Goal: Information Seeking & Learning: Learn about a topic

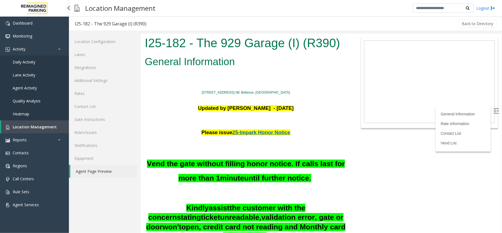
scroll to position [110, 0]
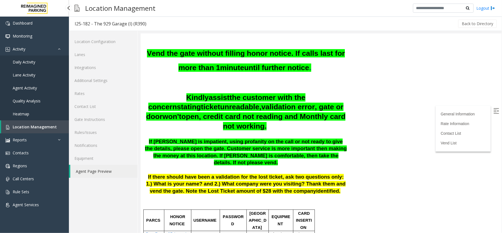
click at [42, 126] on span "Location Management" at bounding box center [35, 126] width 44 height 5
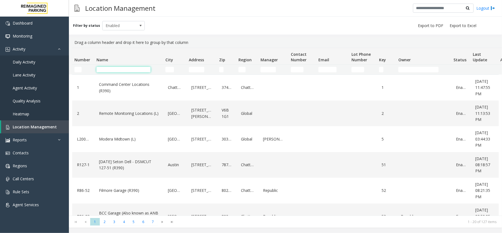
click at [120, 68] on input "Name Filter" at bounding box center [124, 70] width 54 height 6
click at [131, 65] on td "Name Filter" at bounding box center [128, 70] width 69 height 10
click at [130, 67] on input "Name Filter" at bounding box center [124, 70] width 54 height 6
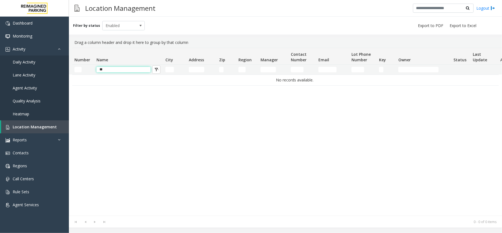
type input "*"
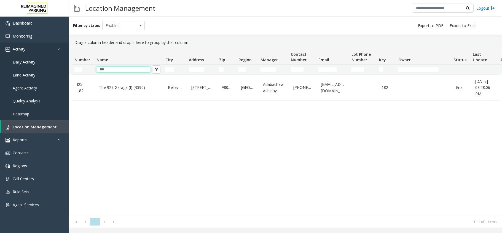
type input "***"
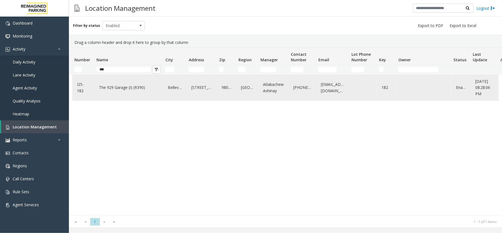
click at [128, 89] on link "The 929 Garage (I) (R390)" at bounding box center [129, 87] width 62 height 9
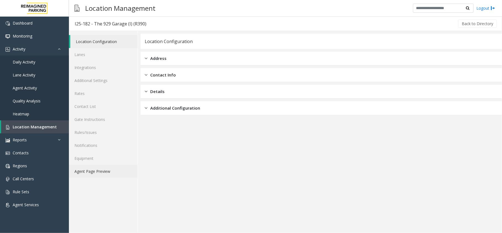
click at [117, 168] on link "Agent Page Preview" at bounding box center [103, 171] width 69 height 13
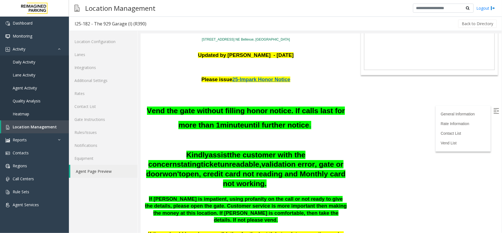
scroll to position [73, 0]
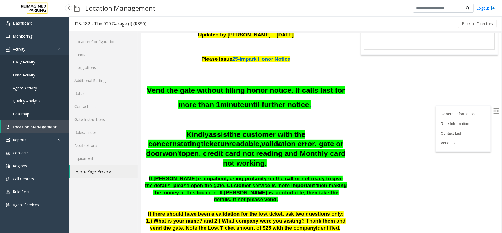
click at [25, 64] on span "Daily Activity" at bounding box center [24, 61] width 23 height 5
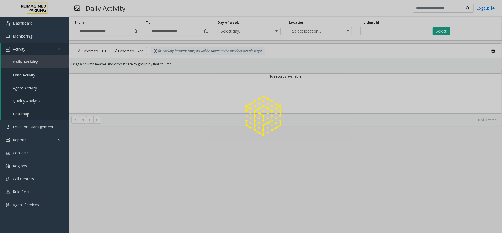
click at [28, 53] on div at bounding box center [251, 116] width 502 height 233
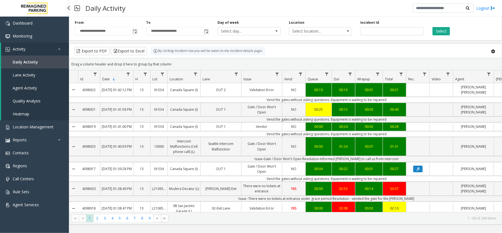
click at [29, 52] on link "Activity" at bounding box center [35, 48] width 68 height 13
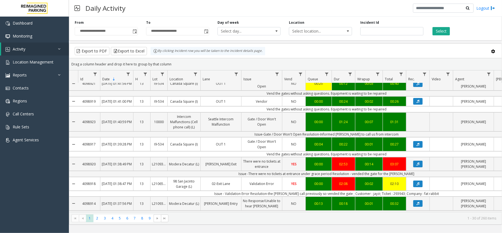
scroll to position [73, 0]
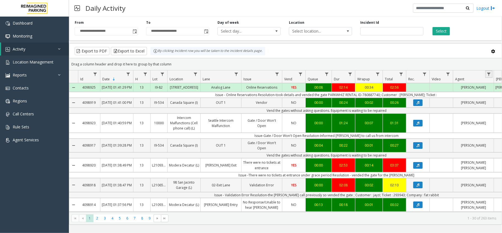
click at [486, 72] on link "Data table" at bounding box center [488, 73] width 7 height 7
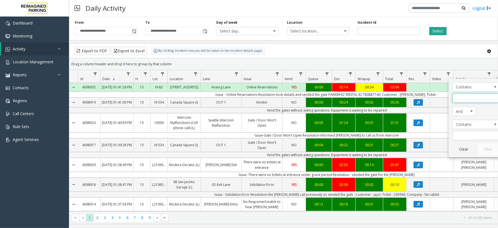
click at [465, 103] on input "Agent Filter" at bounding box center [475, 97] width 47 height 9
type input "**"
click at [484, 149] on button "Filter" at bounding box center [487, 149] width 23 height 12
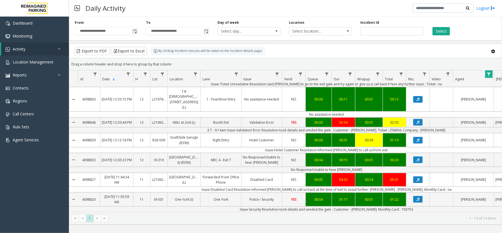
scroll to position [178, 0]
click at [398, 186] on td "Issue-Disabled Card Resolution-informed parker to call us back at the time of e…" at bounding box center [326, 189] width 497 height 6
copy td "Nathaniel"
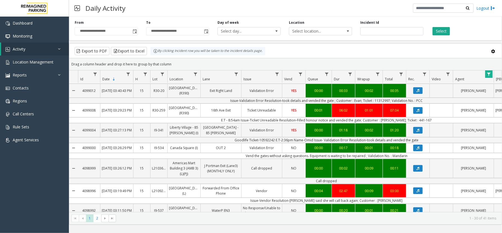
scroll to position [141, 0]
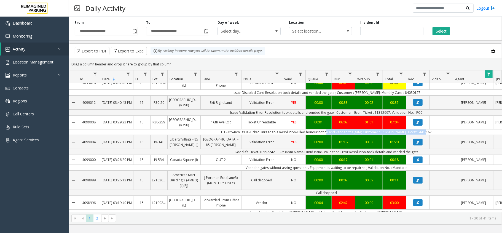
drag, startPoint x: 330, startPoint y: 128, endPoint x: 438, endPoint y: 132, distance: 108.4
click at [438, 132] on td "E.T - 8:54am Issue-Ticket Unreadable Resolution-Filled honour notice and vended…" at bounding box center [326, 132] width 497 height 6
click at [427, 112] on td "Issue-Validation Error Resolution-took details and vended the gate ; Customer :…" at bounding box center [326, 112] width 497 height 6
click at [195, 72] on span "Data table" at bounding box center [195, 74] width 4 height 4
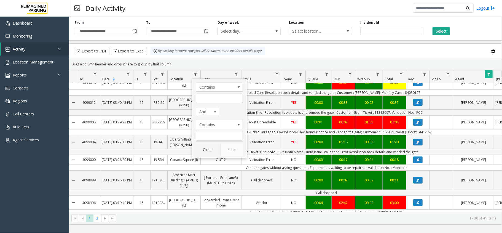
click at [193, 62] on div "Drag a column header and drop it here to group by that column" at bounding box center [285, 64] width 433 height 10
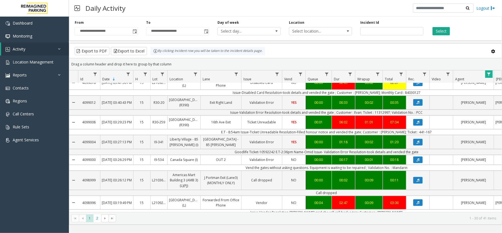
click at [193, 62] on div "Drag a column header and drop it here to group by that column" at bounding box center [285, 64] width 433 height 10
click at [490, 72] on span "Data table" at bounding box center [489, 74] width 4 height 4
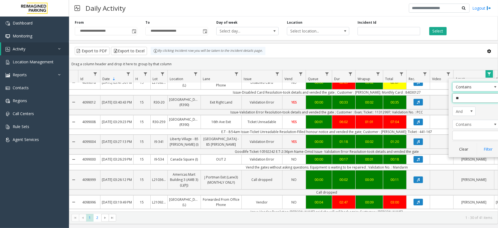
click at [466, 99] on input "**" at bounding box center [475, 97] width 47 height 9
click at [465, 98] on input "**" at bounding box center [475, 97] width 47 height 9
click at [463, 151] on button "Clear" at bounding box center [463, 149] width 23 height 12
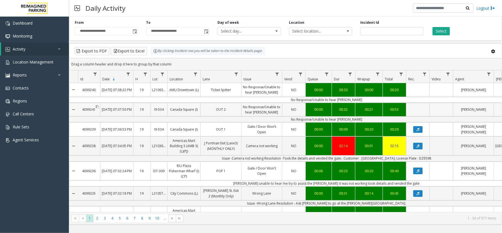
copy link "4099241"
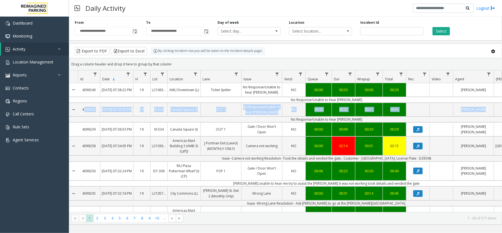
drag, startPoint x: 78, startPoint y: 105, endPoint x: 101, endPoint y: 119, distance: 26.8
click at [101, 119] on td "No Response/Unable to hear [PERSON_NAME]" at bounding box center [326, 119] width 497 height 6
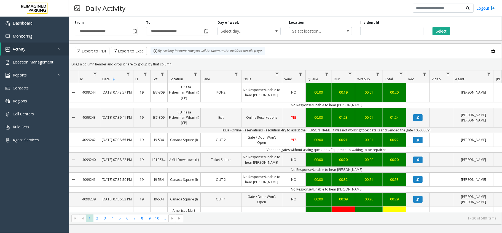
click at [292, 6] on div "Daily Activity Logout" at bounding box center [285, 8] width 433 height 17
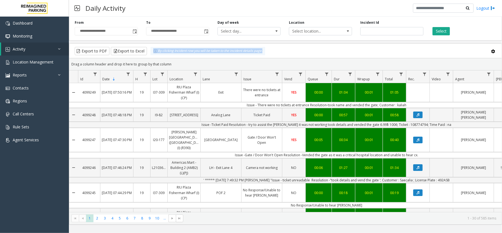
drag, startPoint x: 269, startPoint y: 49, endPoint x: 156, endPoint y: 49, distance: 113.6
click at [156, 49] on div "Export to PDF Export to Excel By clicking Incident row you will be taken to the…" at bounding box center [285, 51] width 423 height 8
click at [335, 56] on kendo-grid-toolbar "Export to PDF Export to Excel By clicking Incident row you will be taken to the…" at bounding box center [285, 51] width 433 height 15
